Goal: Information Seeking & Learning: Check status

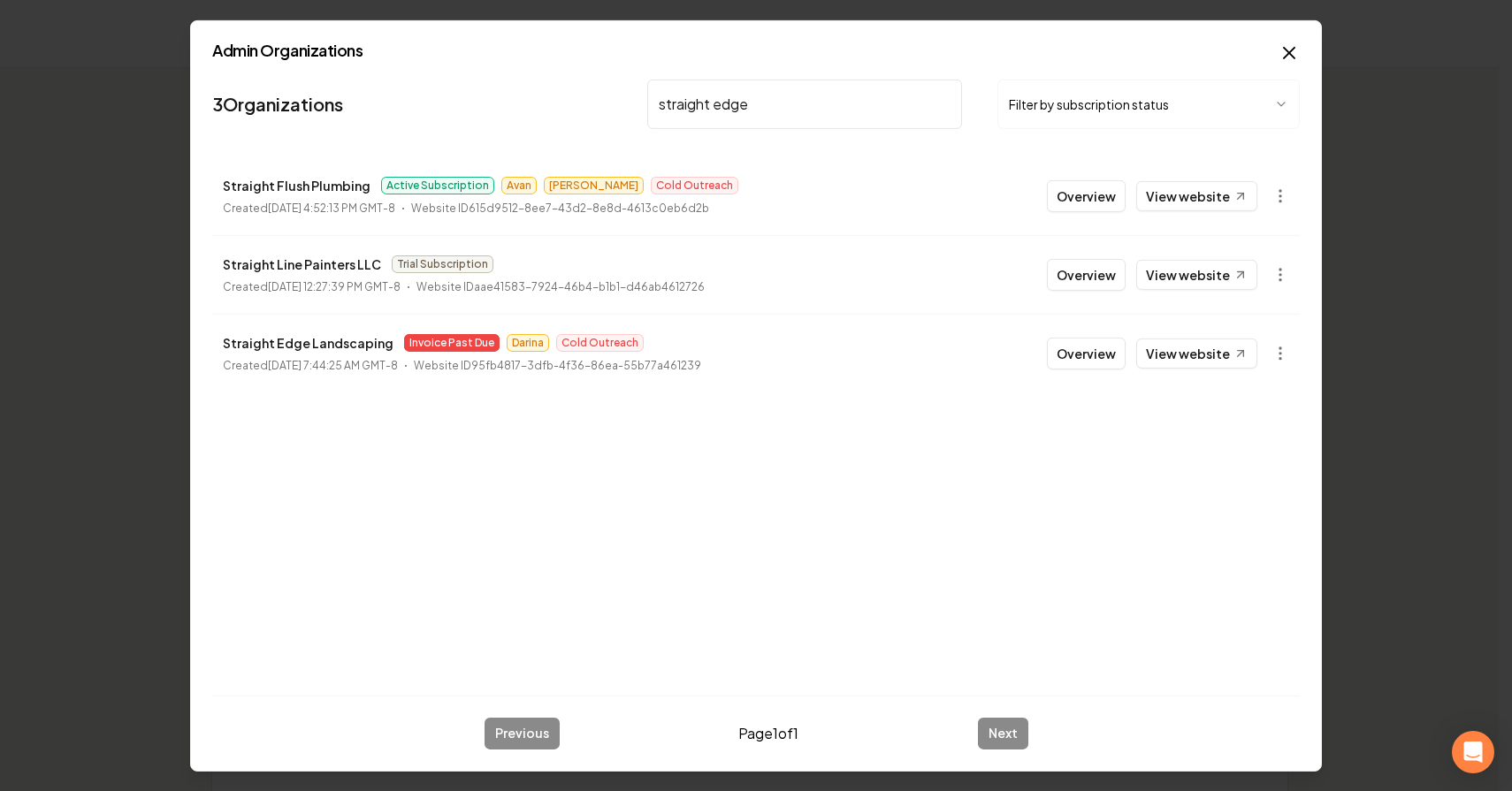
click at [1077, 347] on button "Overview" at bounding box center [1086, 353] width 79 height 32
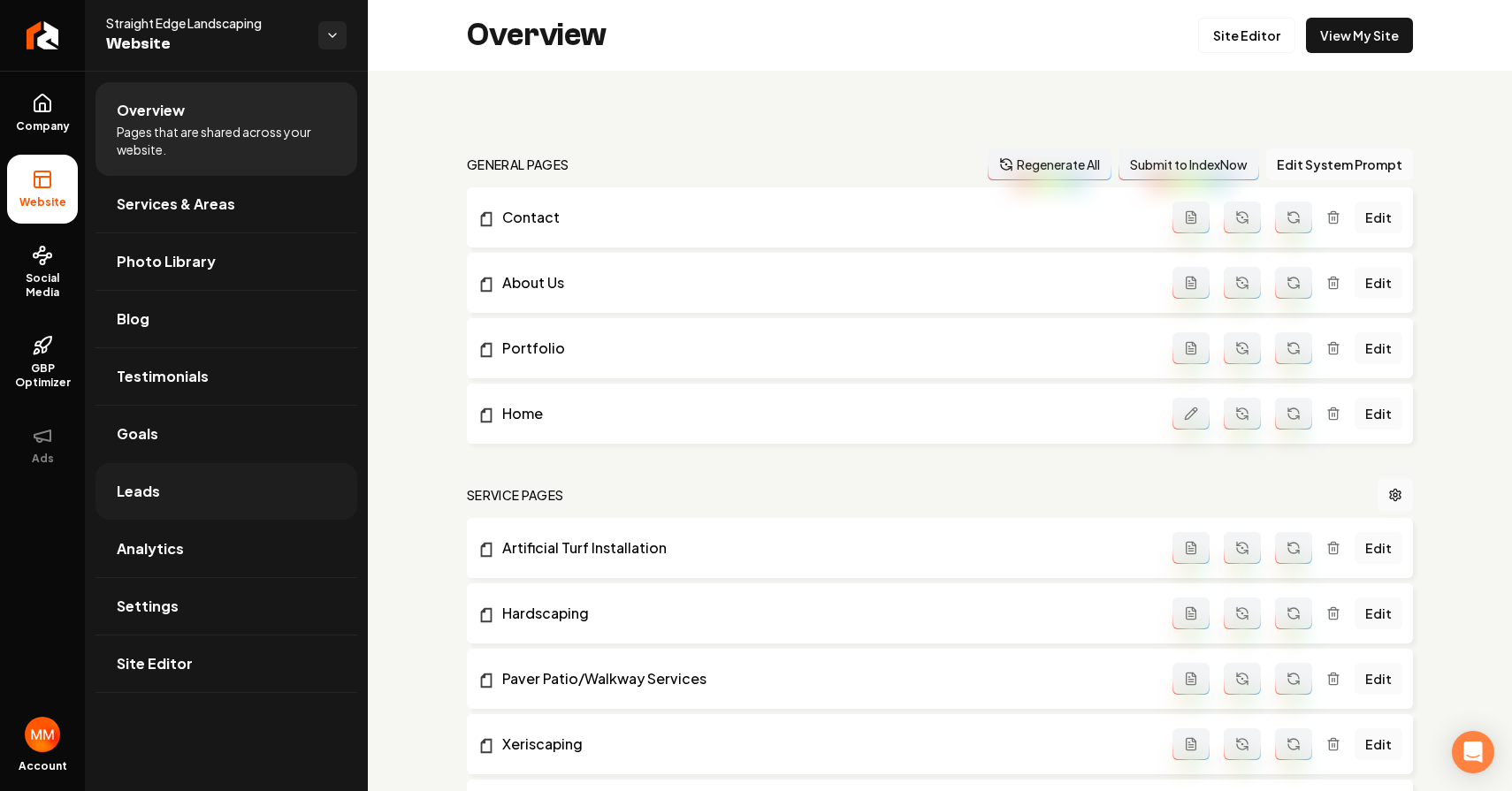
click at [173, 491] on link "Leads" at bounding box center [227, 491] width 262 height 56
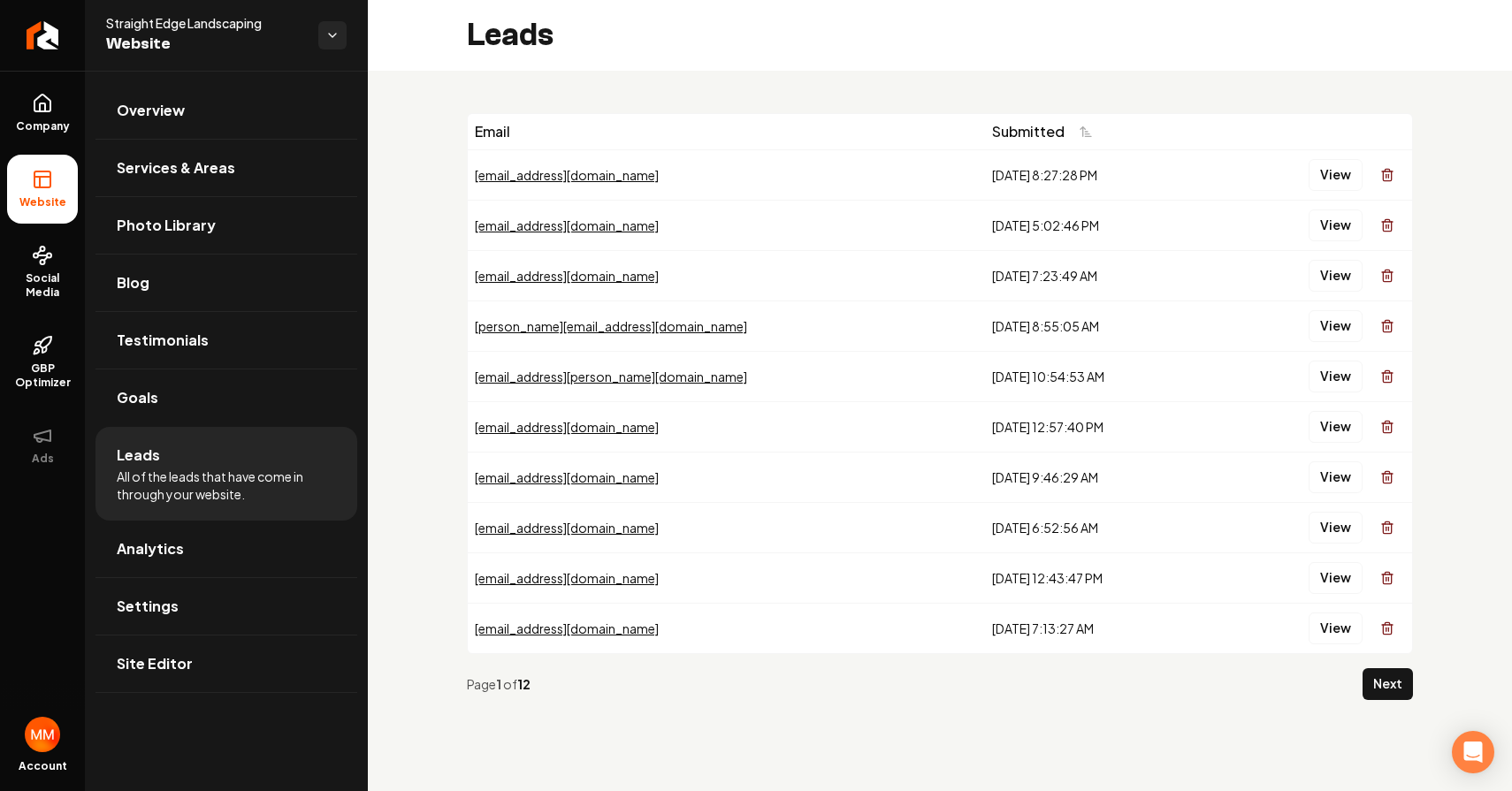
drag, startPoint x: 1019, startPoint y: 629, endPoint x: 721, endPoint y: 161, distance: 554.8
click at [719, 162] on tbody "[EMAIL_ADDRESS][DOMAIN_NAME] [DATE] 8:27:28 PM View [EMAIL_ADDRESS][DOMAIN_NAME…" at bounding box center [940, 401] width 944 height 504
click at [770, 129] on div "Email" at bounding box center [726, 132] width 503 height 21
click at [1323, 173] on button "View" at bounding box center [1336, 174] width 54 height 32
drag, startPoint x: 1151, startPoint y: 230, endPoint x: 1360, endPoint y: 275, distance: 213.8
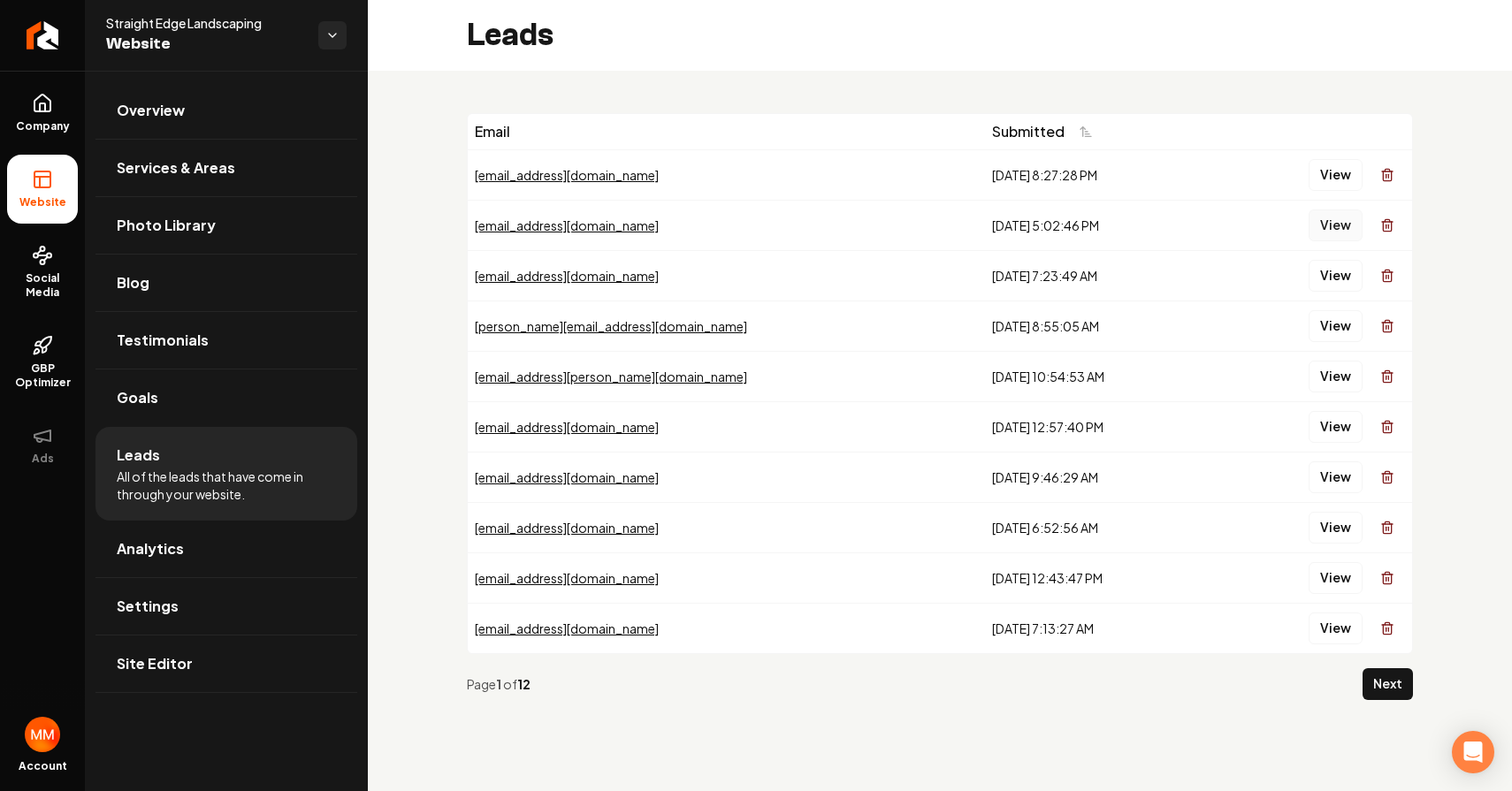
click at [1343, 225] on button "View" at bounding box center [1336, 225] width 54 height 32
click at [1322, 260] on button "View" at bounding box center [1336, 275] width 54 height 32
click at [1335, 374] on button "View" at bounding box center [1336, 376] width 54 height 32
click at [1326, 420] on button "View" at bounding box center [1336, 427] width 54 height 32
click at [1332, 473] on button "View" at bounding box center [1336, 477] width 54 height 32
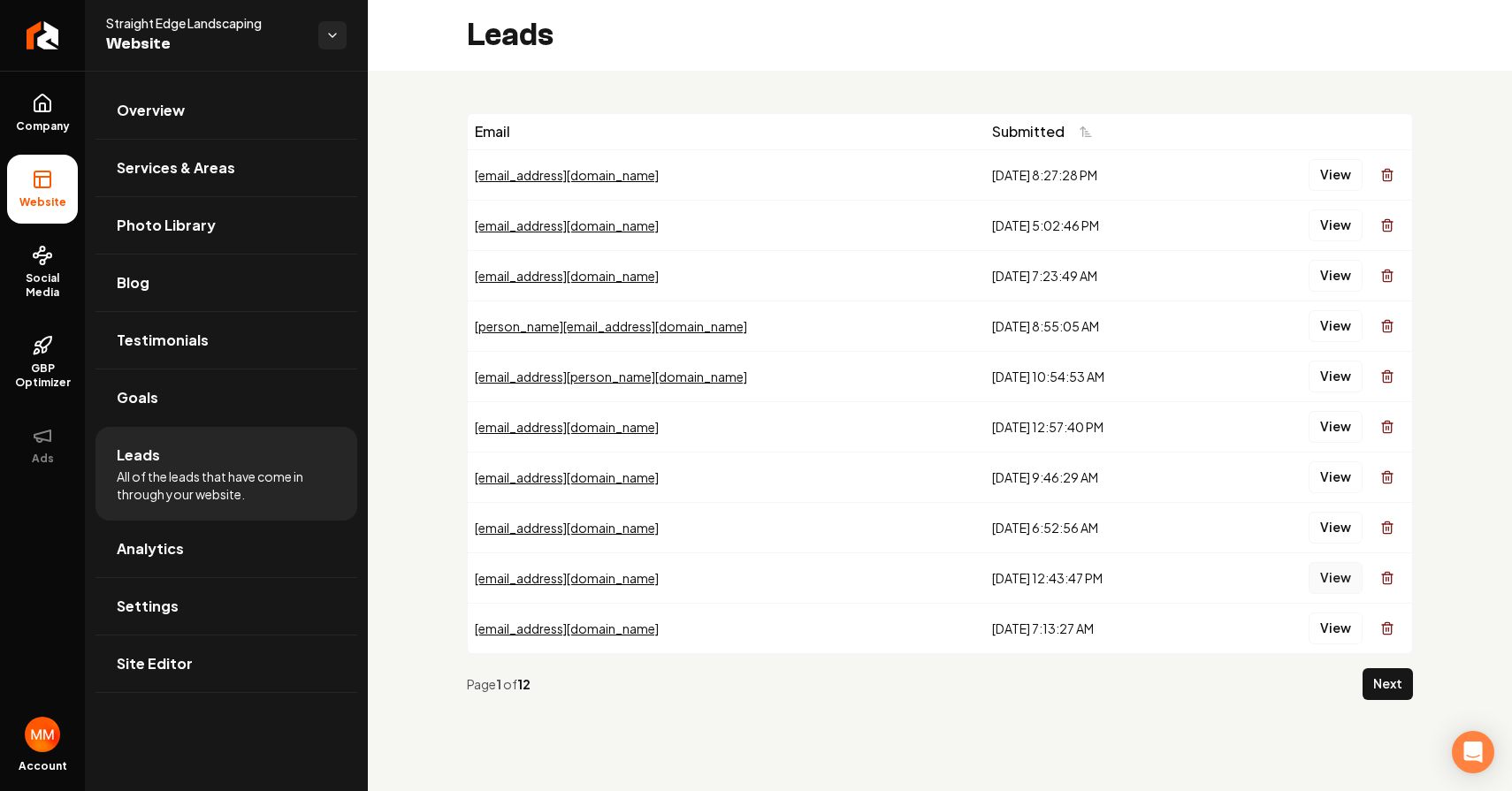
click at [1332, 562] on button "View" at bounding box center [1336, 578] width 54 height 32
click at [1333, 627] on button "View" at bounding box center [1336, 628] width 54 height 32
click at [1380, 678] on button "Next" at bounding box center [1388, 684] width 50 height 32
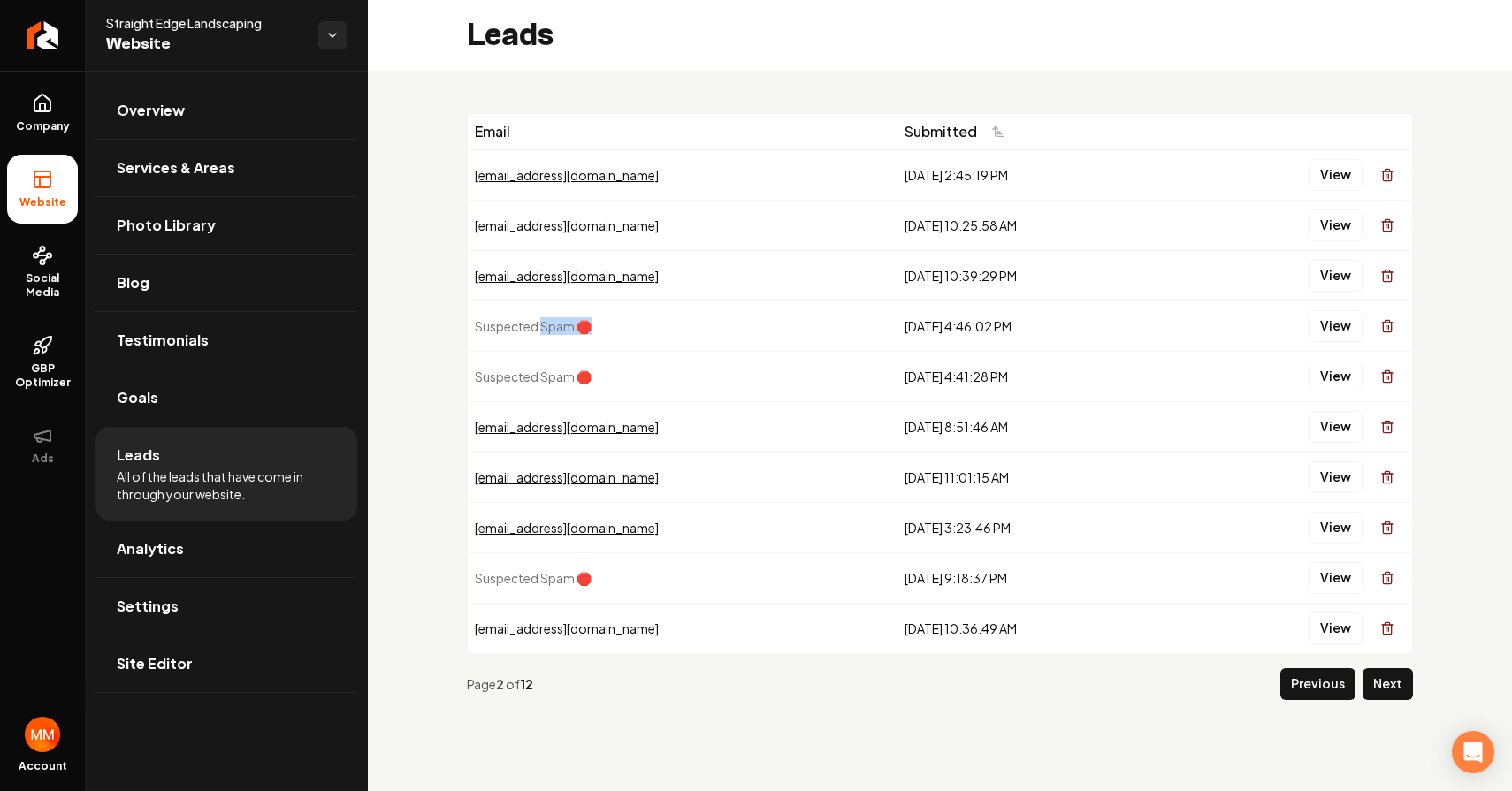
drag, startPoint x: 541, startPoint y: 321, endPoint x: 764, endPoint y: 330, distance: 223.2
click at [744, 332] on td "Suspected Spam 🛑" at bounding box center [682, 326] width 429 height 50
click at [910, 331] on div "[DATE] 4:46:02 PM" at bounding box center [1034, 326] width 260 height 17
click at [1328, 324] on button "View" at bounding box center [1336, 326] width 54 height 32
drag, startPoint x: 1207, startPoint y: 323, endPoint x: 1188, endPoint y: 324, distance: 19.0
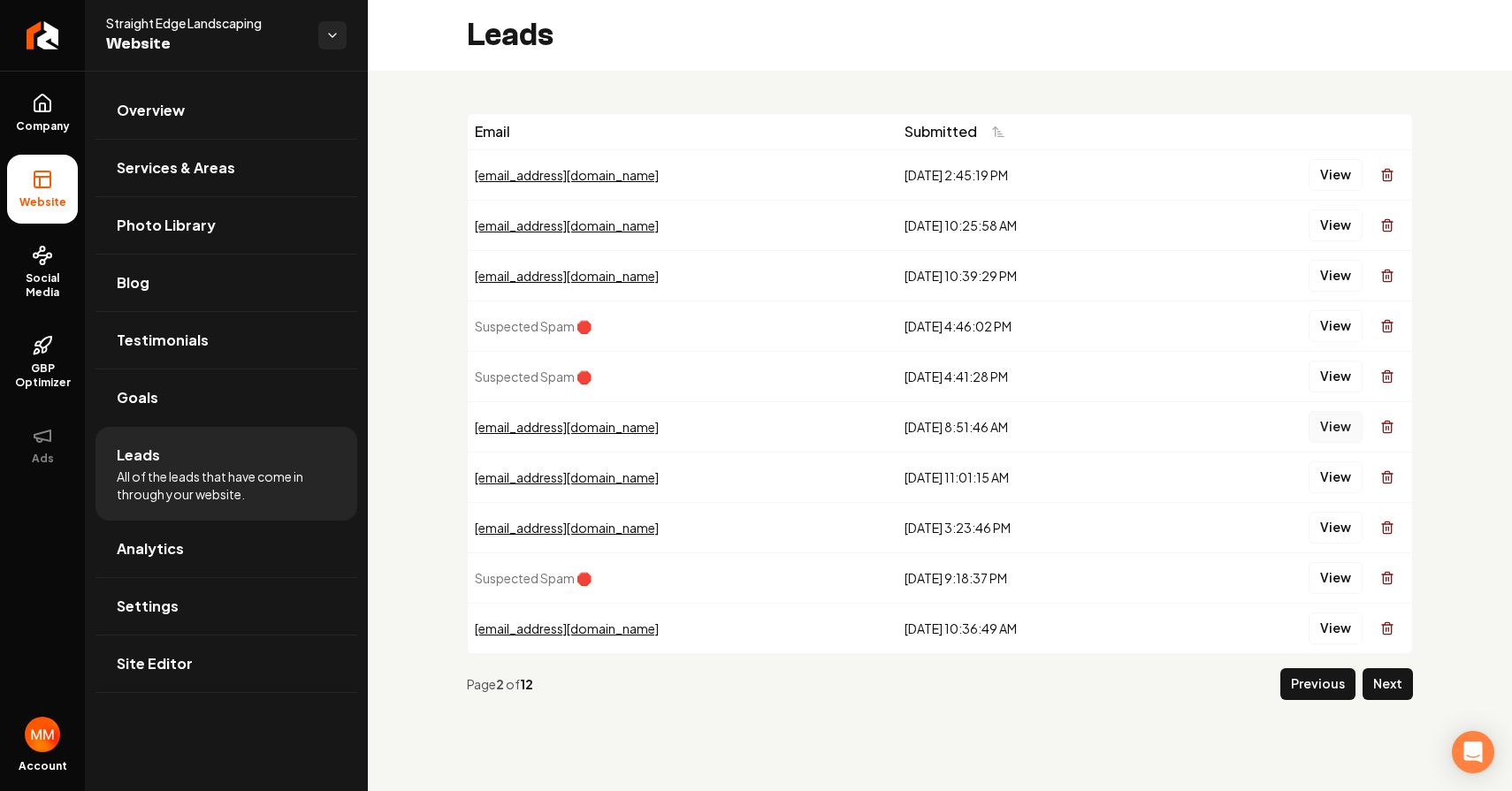
click at [1333, 427] on button "View" at bounding box center [1336, 427] width 54 height 32
click at [1330, 467] on button "View" at bounding box center [1336, 477] width 54 height 32
click at [1326, 489] on button "View" at bounding box center [1336, 477] width 54 height 32
click at [1323, 516] on button "View" at bounding box center [1336, 527] width 54 height 32
click at [1328, 625] on button "View" at bounding box center [1336, 628] width 54 height 32
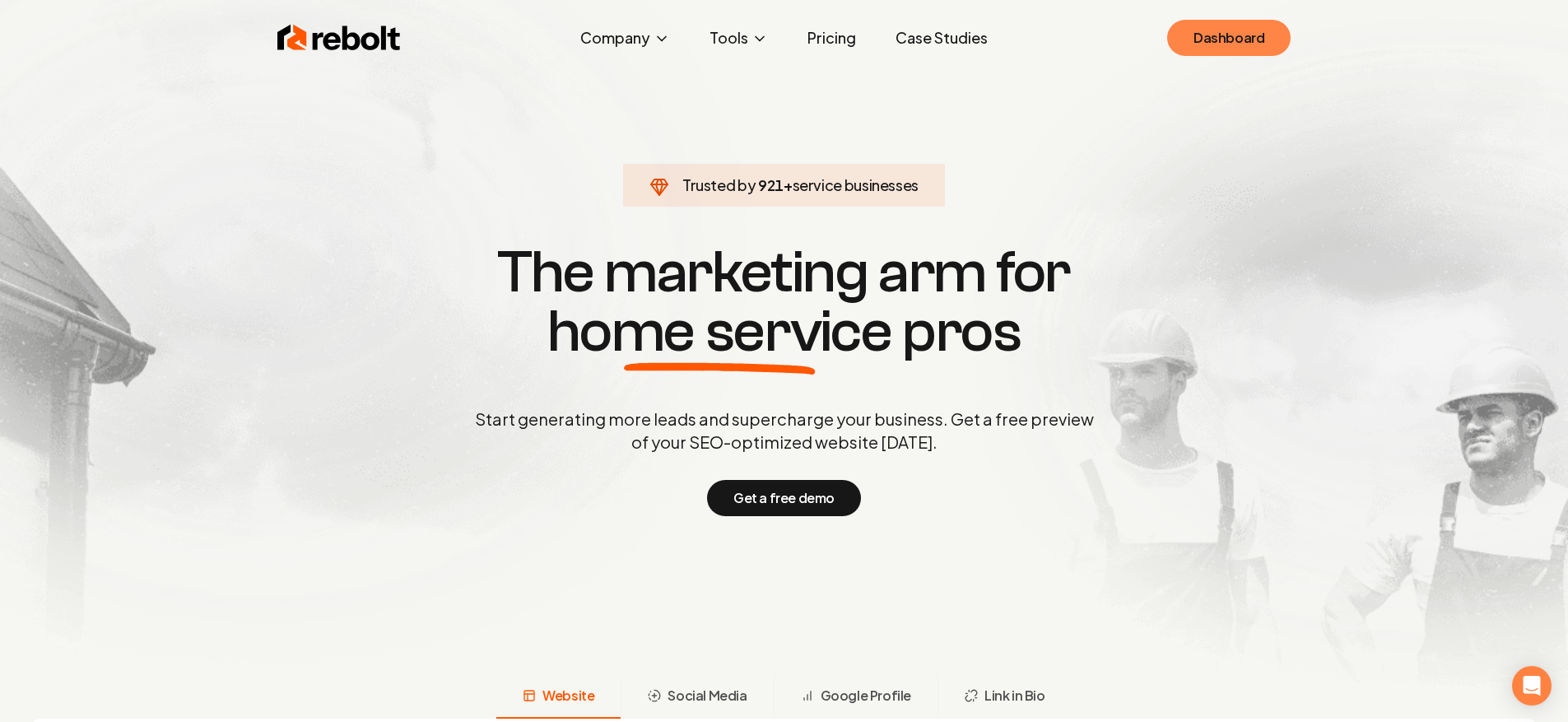
click at [1263, 46] on link "Dashboard" at bounding box center [1228, 38] width 124 height 36
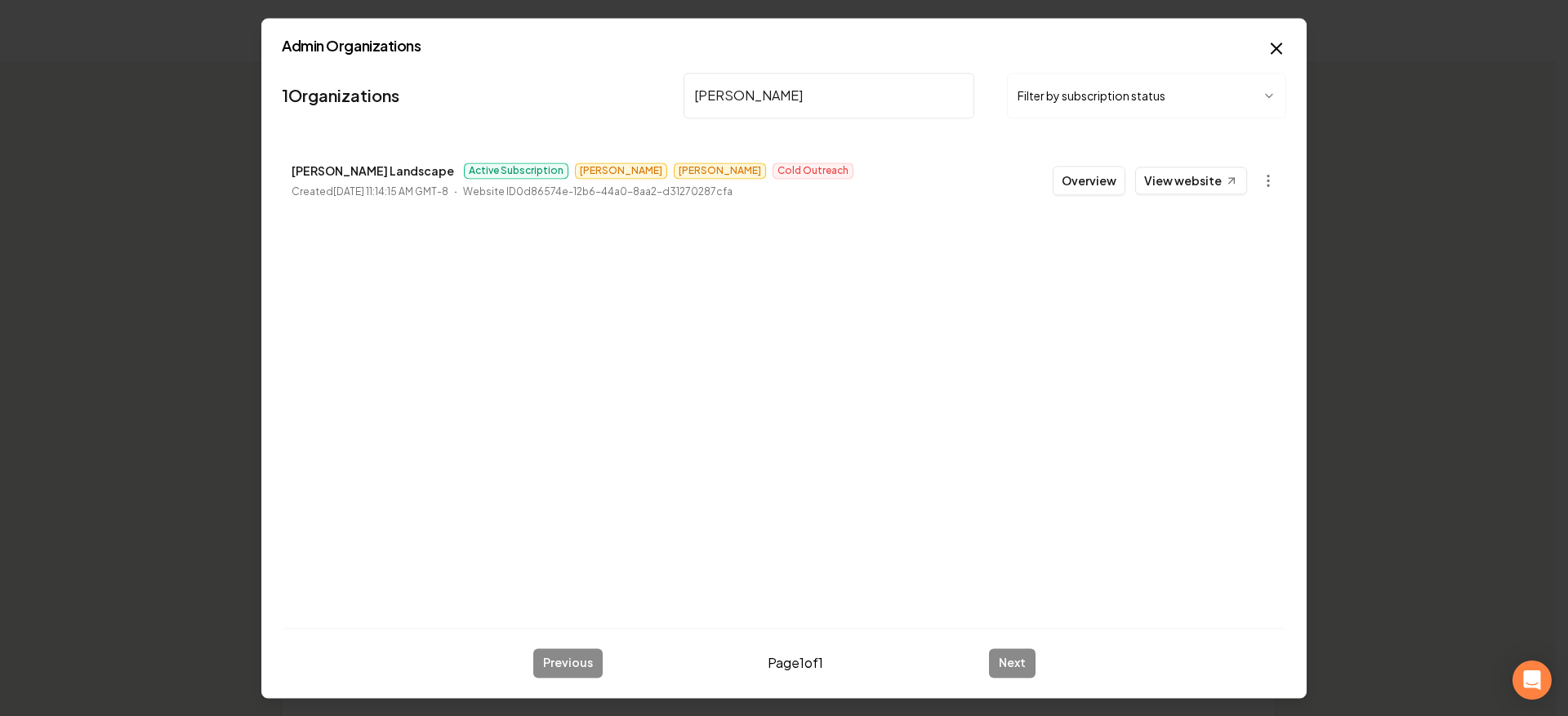
type input "brooks lan"
click at [1054, 163] on li "Brooks Landscape Active Subscription Omar James Cold Outreach Created February …" at bounding box center [784, 180] width 1005 height 72
click at [1067, 171] on button "Overview" at bounding box center [1089, 180] width 73 height 30
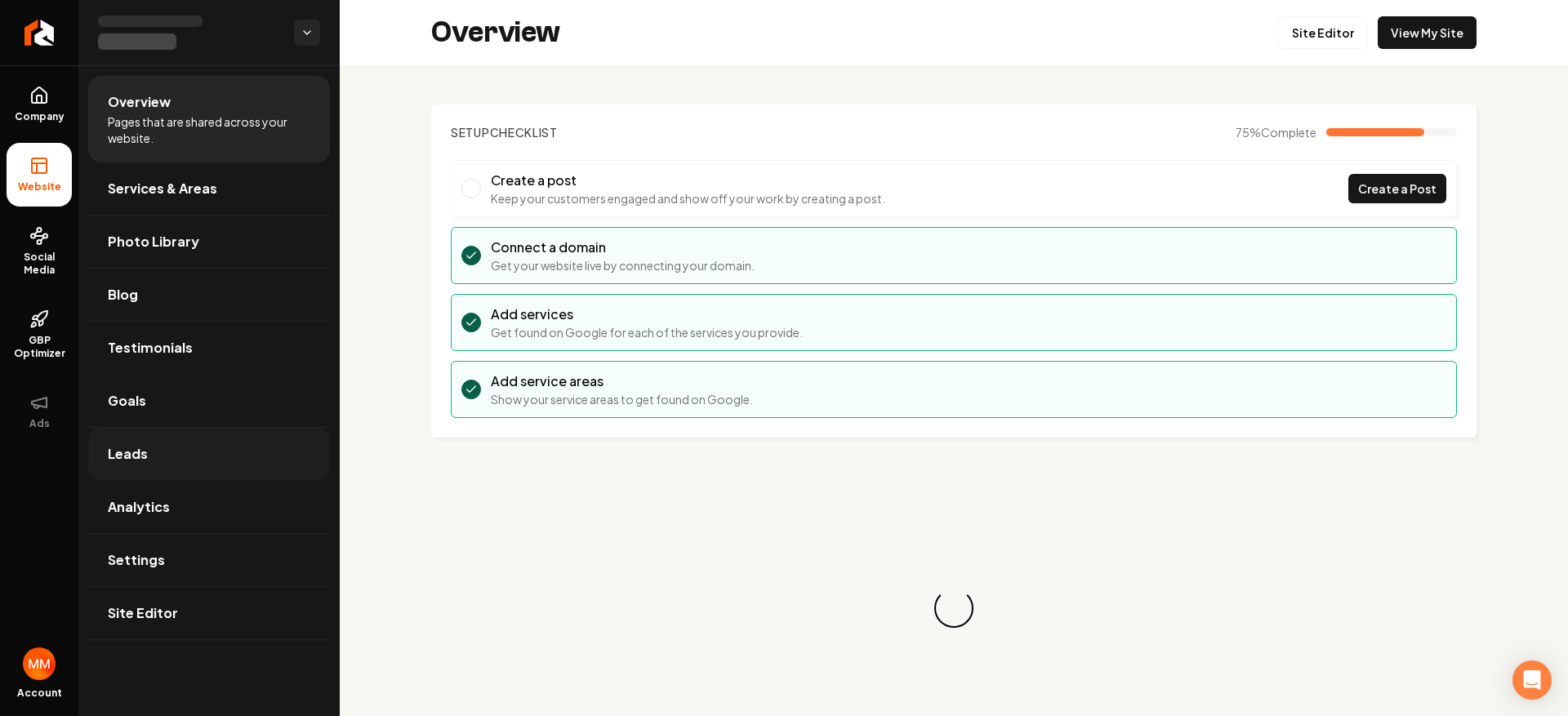
click at [154, 448] on link "Leads" at bounding box center [210, 454] width 242 height 52
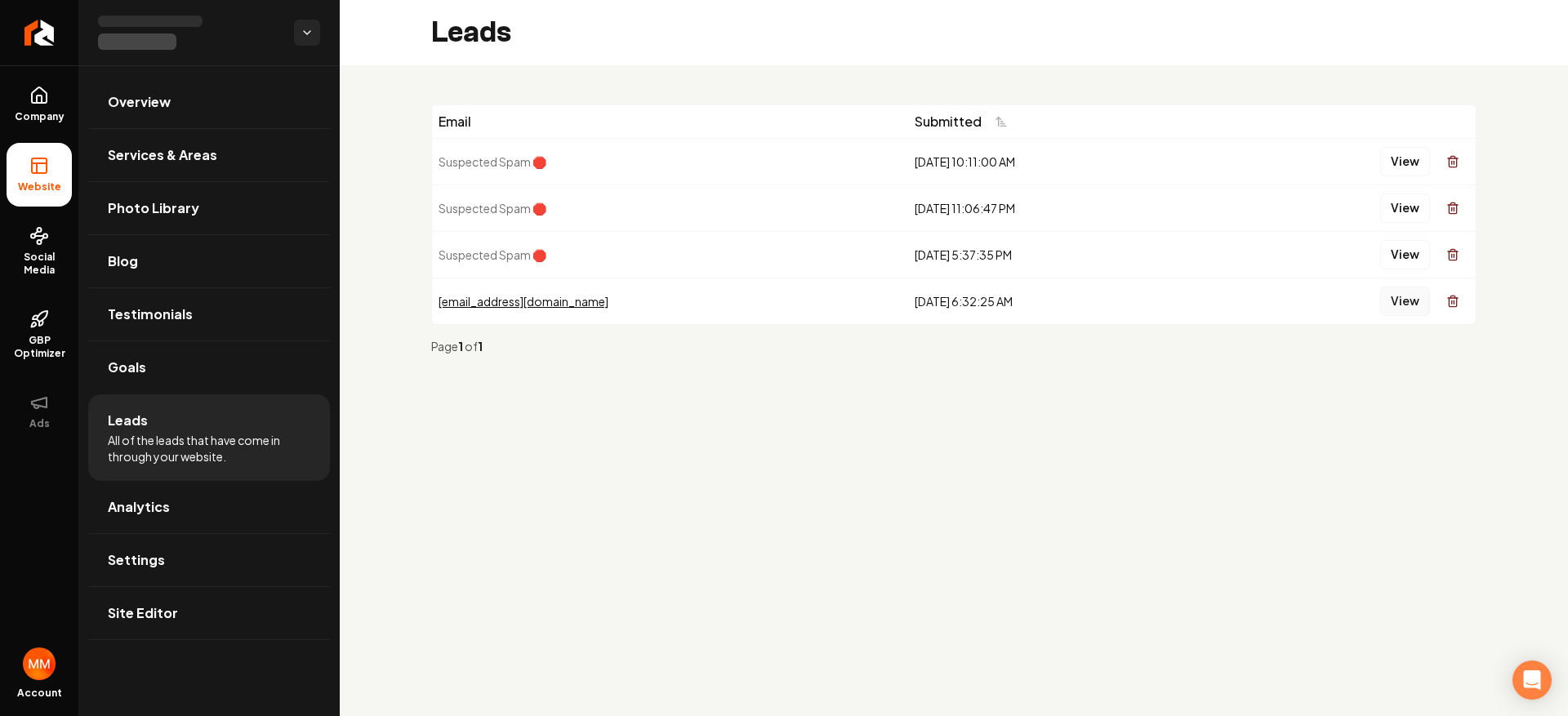
click at [1409, 303] on button "View" at bounding box center [1405, 301] width 50 height 30
click at [33, 47] on link "Return to dashboard" at bounding box center [39, 32] width 79 height 65
